Goal: Navigation & Orientation: Find specific page/section

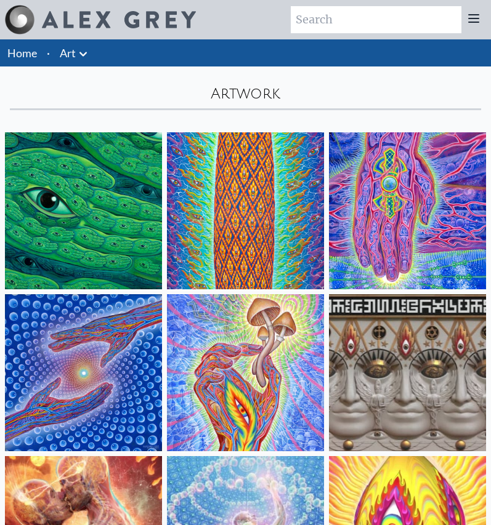
click at [26, 60] on li "Home" at bounding box center [21, 52] width 42 height 27
click at [60, 51] on link "Art" at bounding box center [68, 52] width 16 height 17
click at [79, 57] on icon at bounding box center [83, 54] width 15 height 15
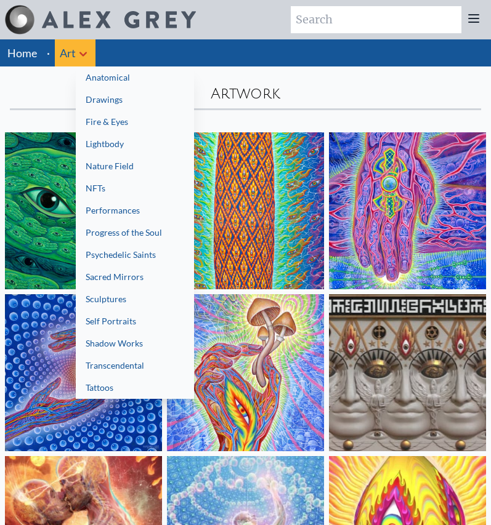
click at [139, 327] on link "Self Portraits" at bounding box center [135, 321] width 118 height 22
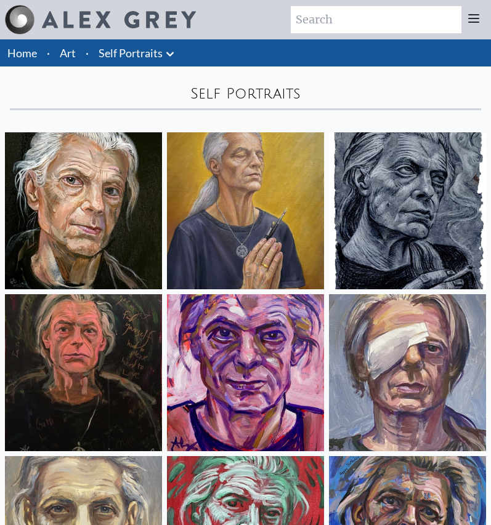
click at [116, 48] on link "Self Portraits" at bounding box center [131, 52] width 64 height 17
click at [75, 53] on link "Art" at bounding box center [68, 52] width 16 height 17
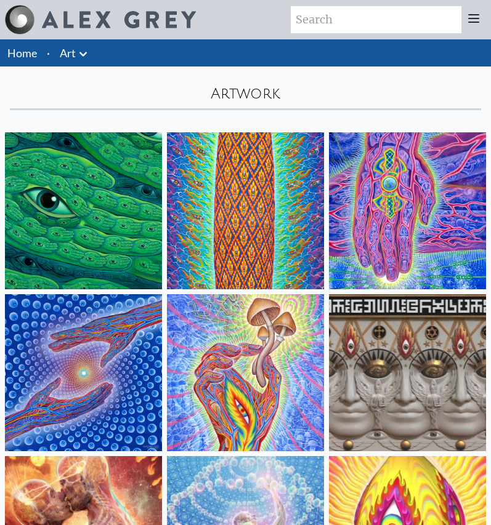
click at [476, 22] on icon at bounding box center [474, 18] width 10 height 7
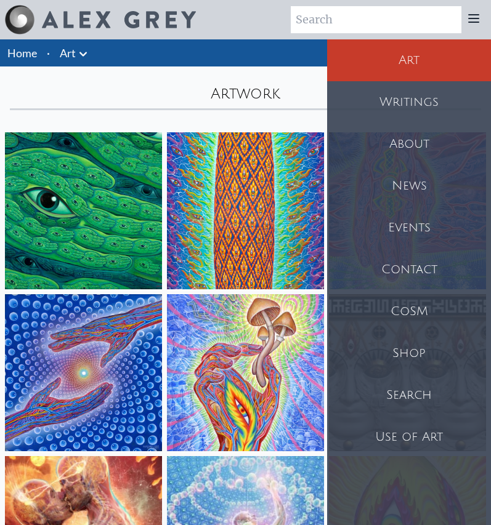
click at [432, 361] on div "Shop" at bounding box center [409, 354] width 164 height 42
